Goal: Task Accomplishment & Management: Manage account settings

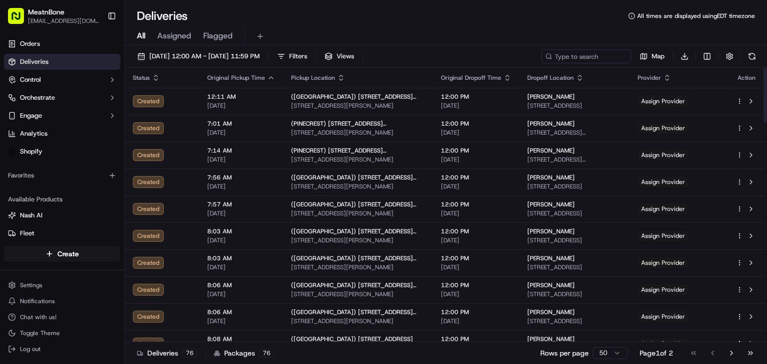
click at [173, 37] on span "Assigned" at bounding box center [174, 36] width 34 height 12
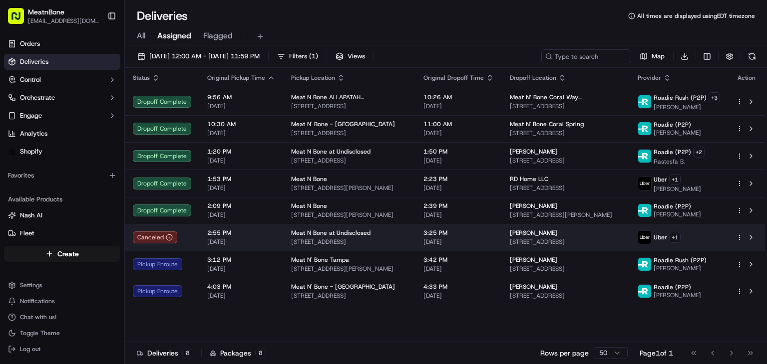
click at [316, 240] on span "[STREET_ADDRESS]" at bounding box center [349, 242] width 116 height 8
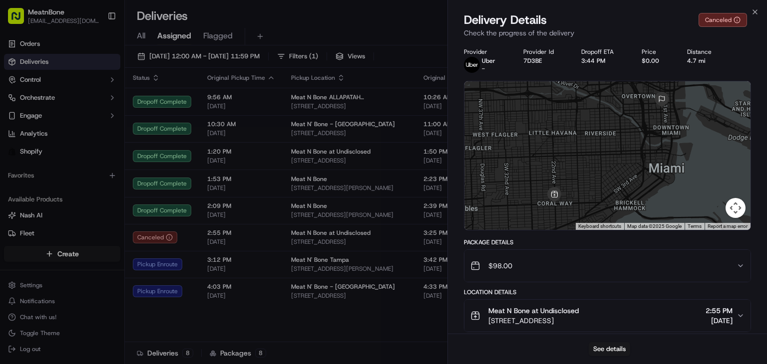
click at [584, 340] on div "See details" at bounding box center [607, 349] width 319 height 30
click at [588, 345] on div "See details" at bounding box center [607, 349] width 319 height 30
click at [599, 346] on button "See details" at bounding box center [609, 349] width 41 height 14
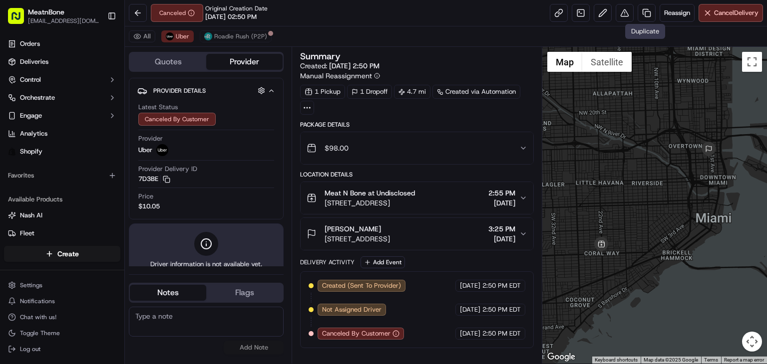
click at [645, 22] on div "Canceled Original Creation Date [DATE] 02:50 PM Reassign Cancel Delivery" at bounding box center [446, 13] width 642 height 26
click at [640, 19] on link at bounding box center [647, 13] width 18 height 18
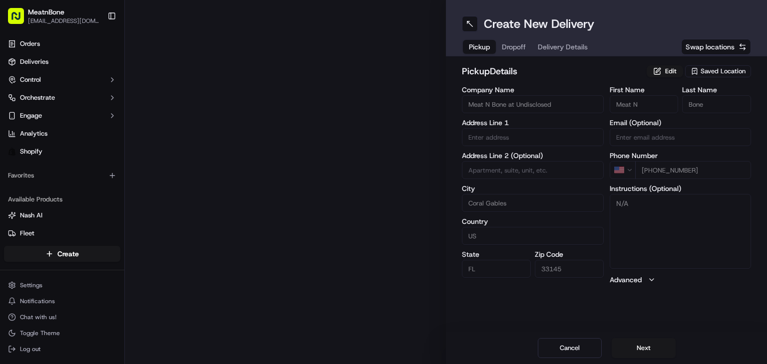
type input "2207 Coral Wy"
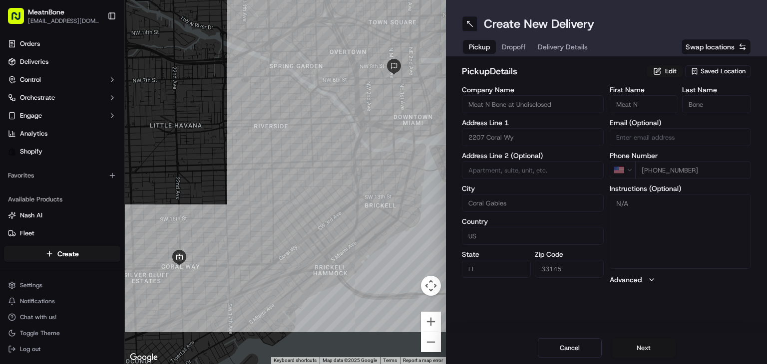
click at [657, 349] on button "Next" at bounding box center [644, 348] width 64 height 20
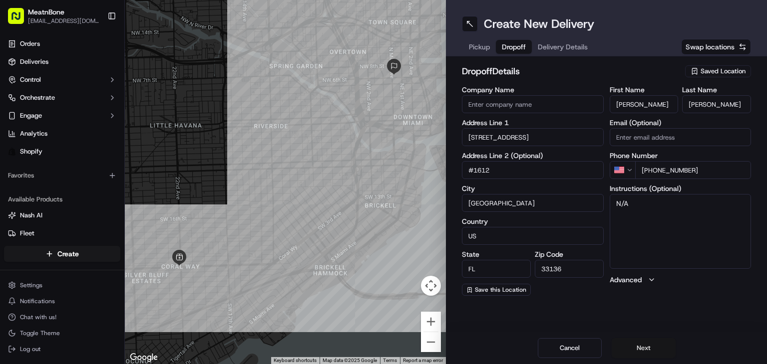
click at [657, 349] on button "Next" at bounding box center [644, 348] width 64 height 20
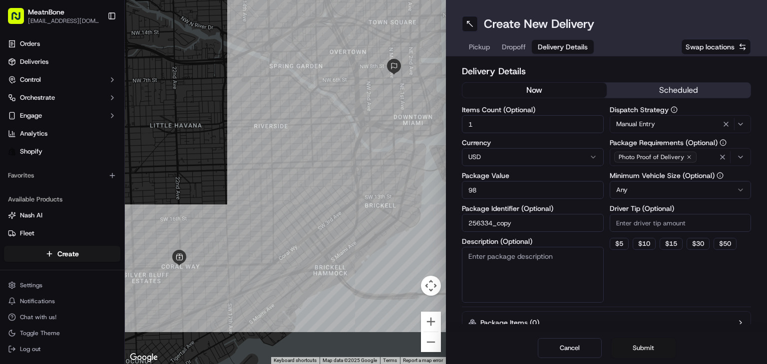
click at [657, 349] on button "Submit" at bounding box center [644, 348] width 64 height 20
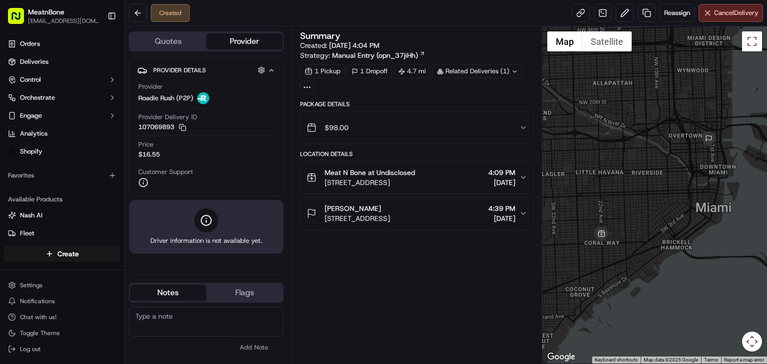
click at [656, 4] on div "Reassign Cancel Delivery" at bounding box center [667, 13] width 191 height 18
click at [656, 11] on div "Reassign Cancel Delivery" at bounding box center [667, 13] width 191 height 18
click at [670, 13] on span "Reassign" at bounding box center [677, 12] width 26 height 9
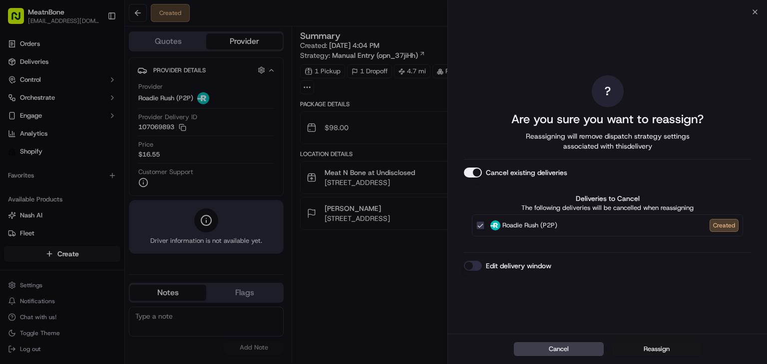
click at [641, 344] on button "Reassign" at bounding box center [657, 349] width 90 height 14
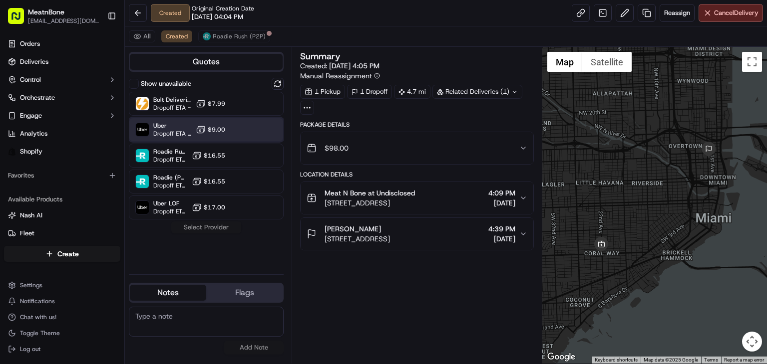
click at [231, 124] on div "Uber Dropoff ETA 58 minutes $9.00" at bounding box center [206, 130] width 155 height 24
click at [213, 230] on button "Assign Provider" at bounding box center [206, 228] width 71 height 12
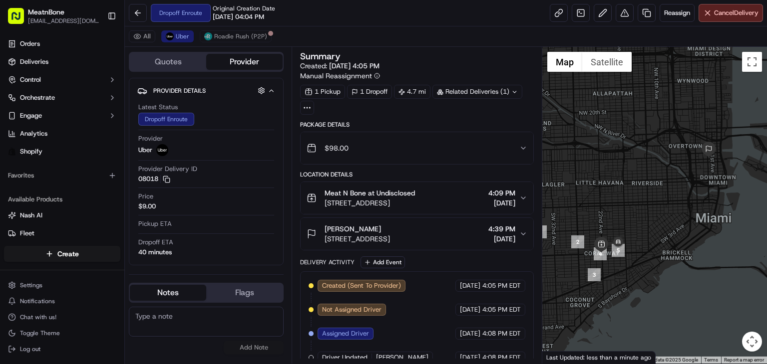
drag, startPoint x: 516, startPoint y: 4, endPoint x: 330, endPoint y: 36, distance: 188.4
click at [330, 36] on div "All Uber Roadie Rush (P2P)" at bounding box center [446, 36] width 642 height 20
